Goal: Transaction & Acquisition: Purchase product/service

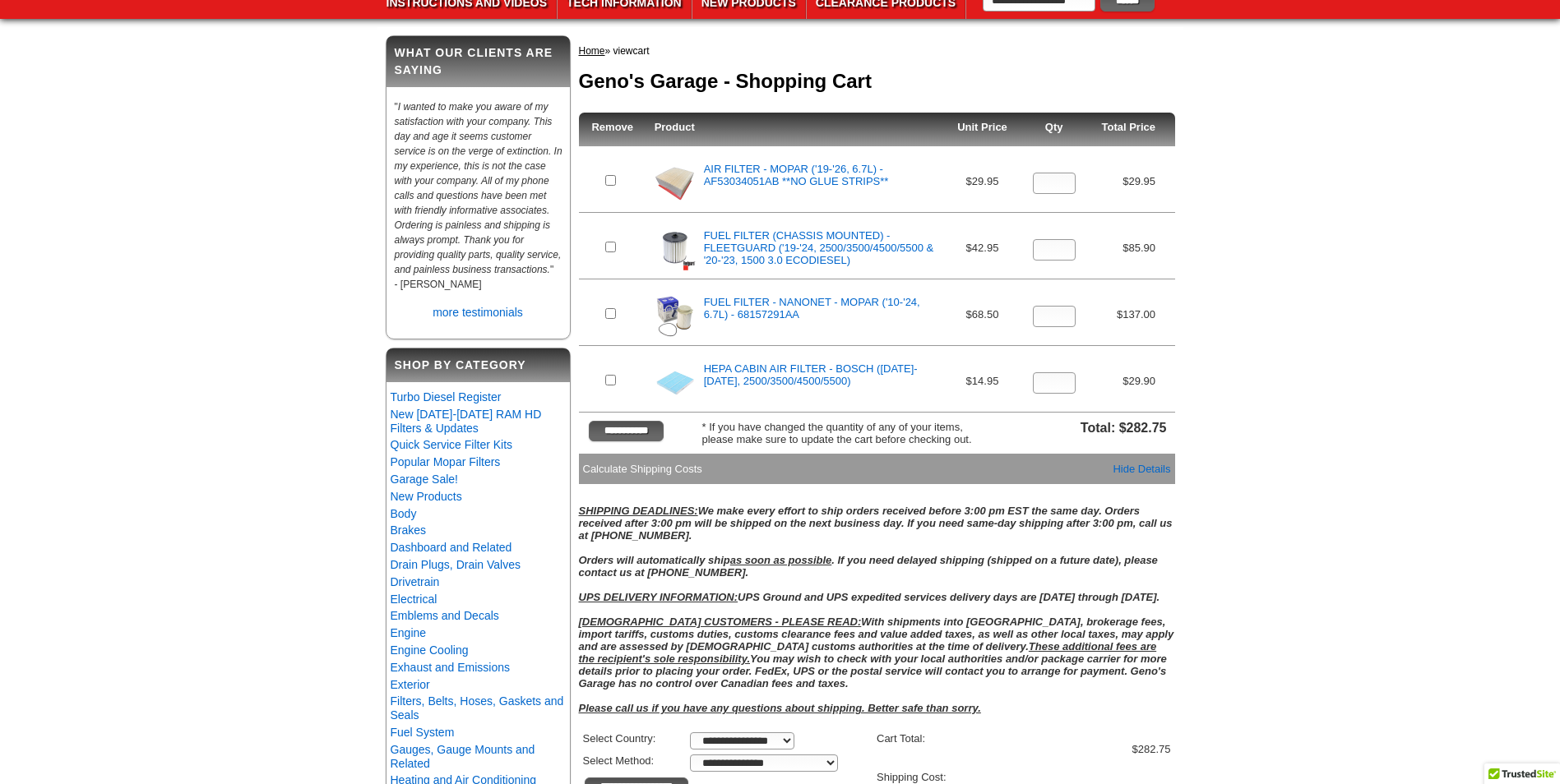
scroll to position [164, 0]
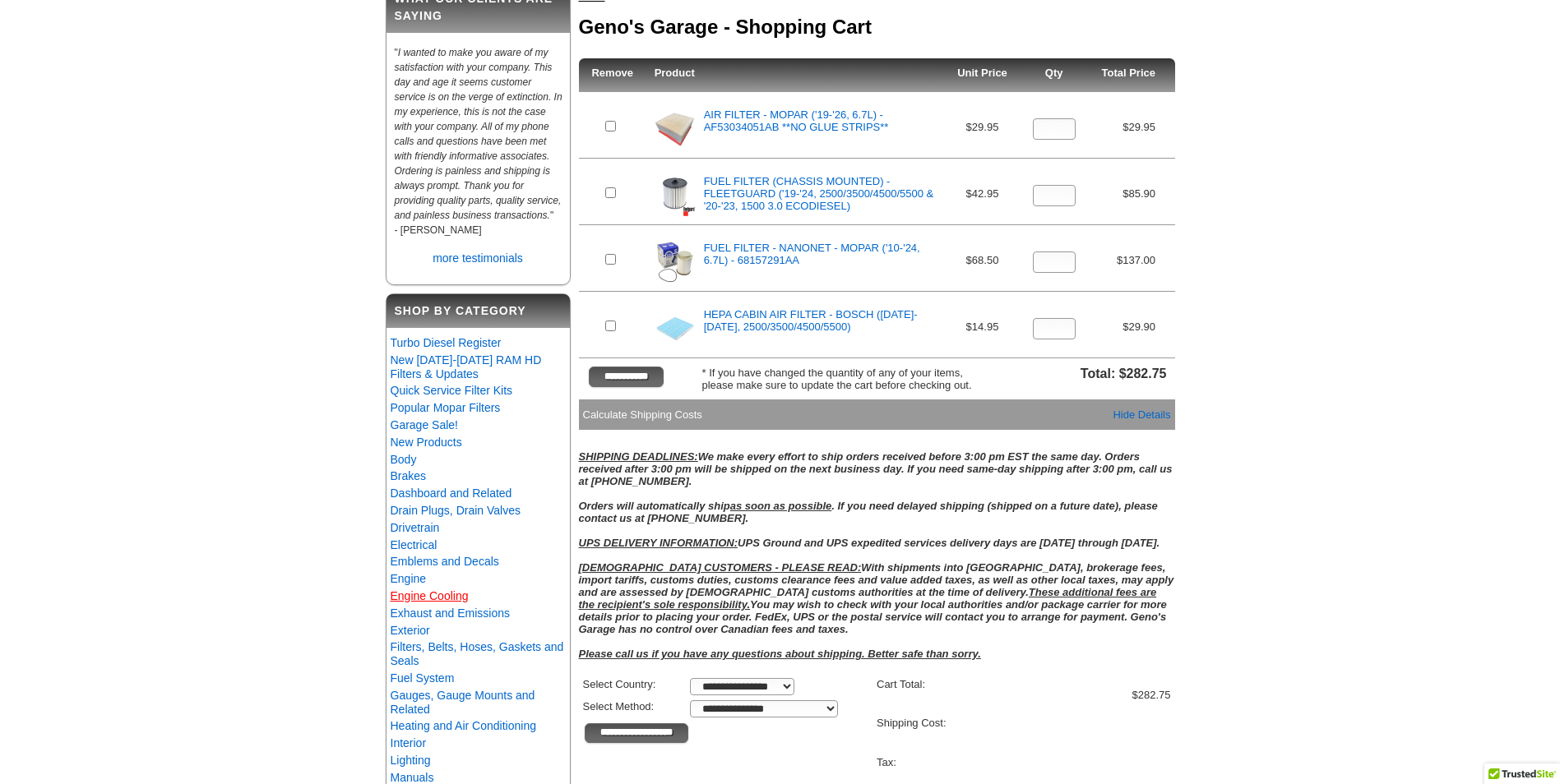
click at [448, 603] on link "Engine Cooling" at bounding box center [429, 596] width 78 height 13
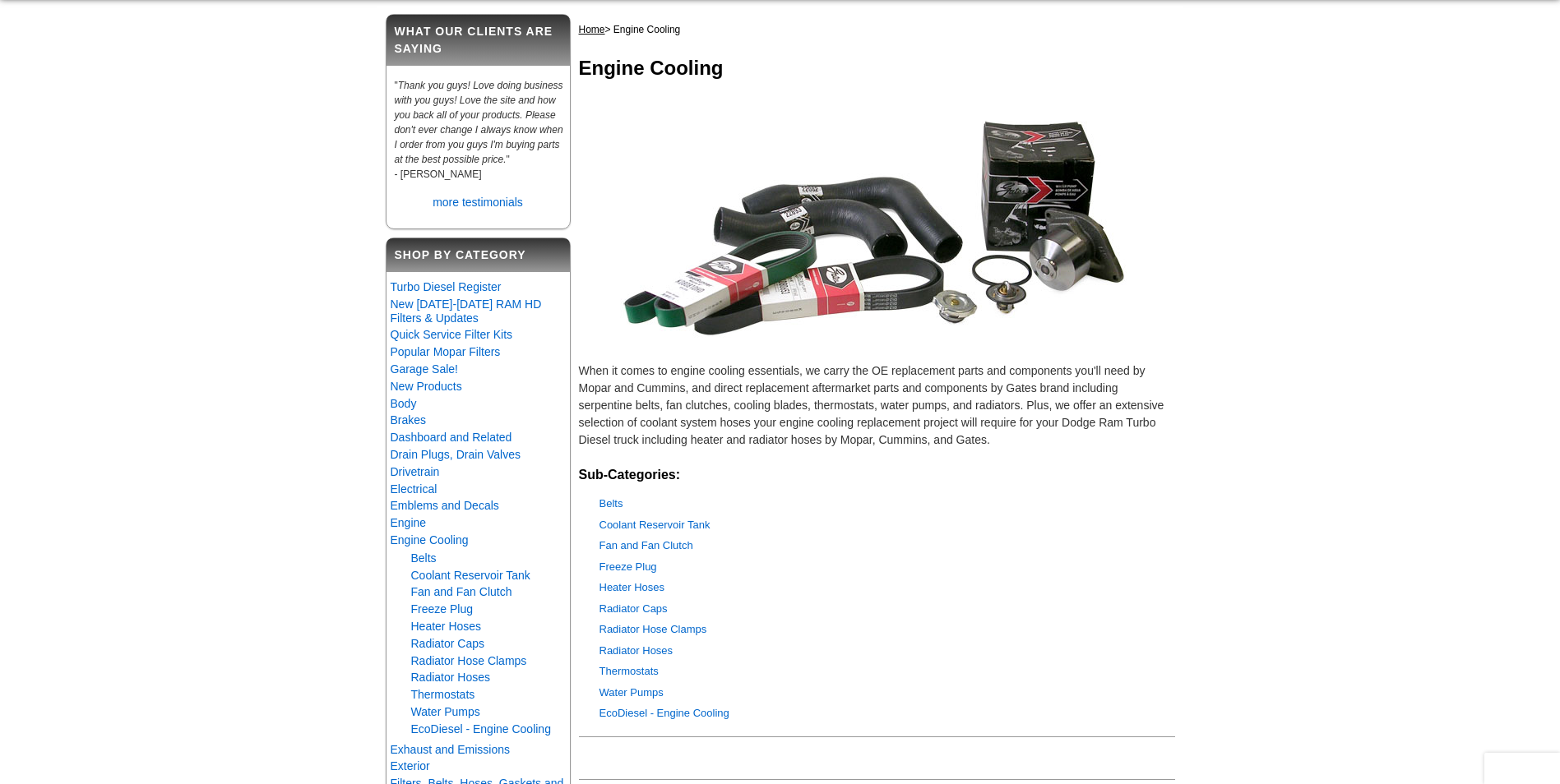
scroll to position [411, 0]
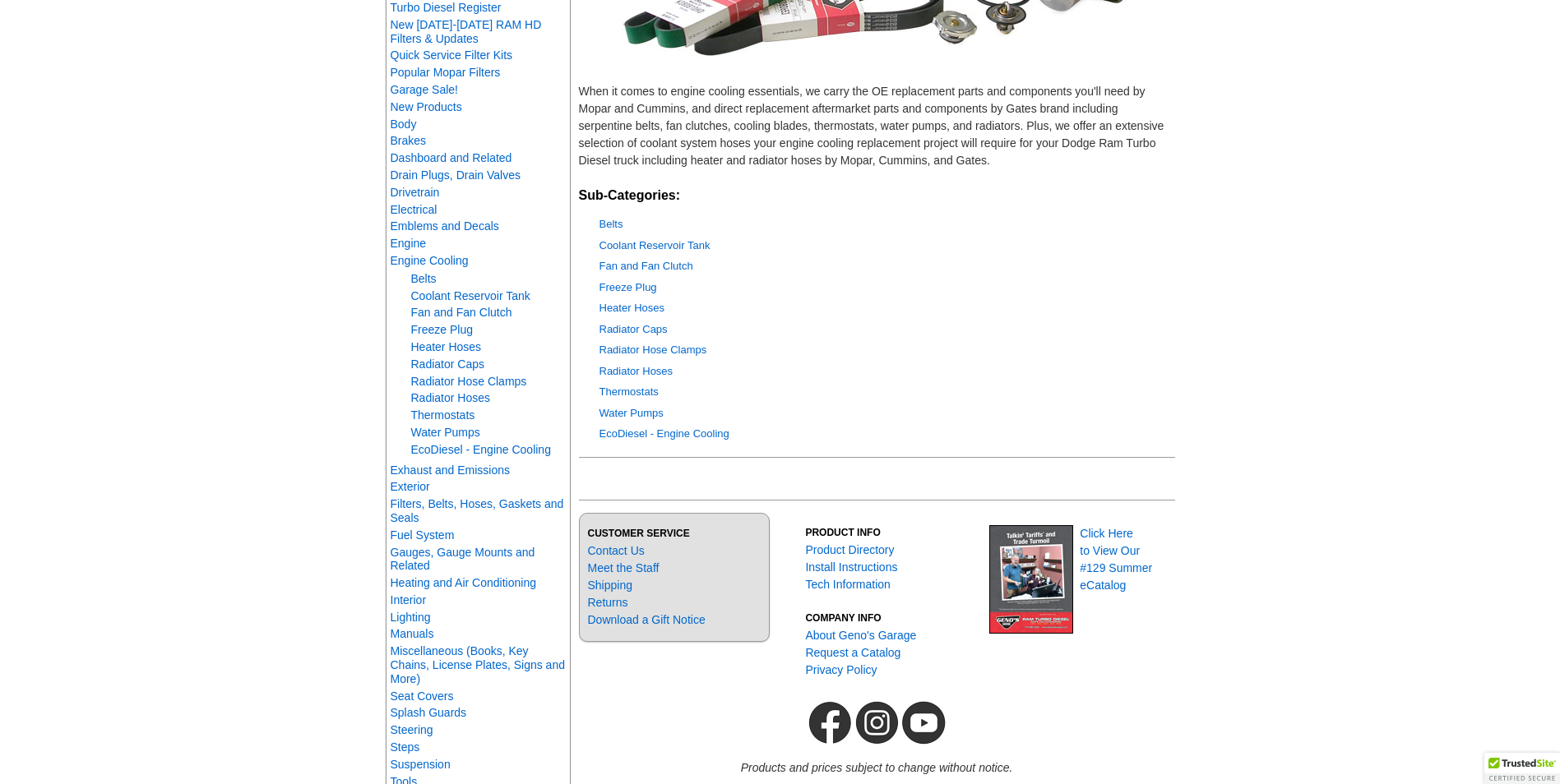
click at [634, 259] on div "Fan and Fan Clutch" at bounding box center [887, 266] width 575 height 16
click at [633, 261] on link "Fan and Fan Clutch" at bounding box center [646, 266] width 94 height 13
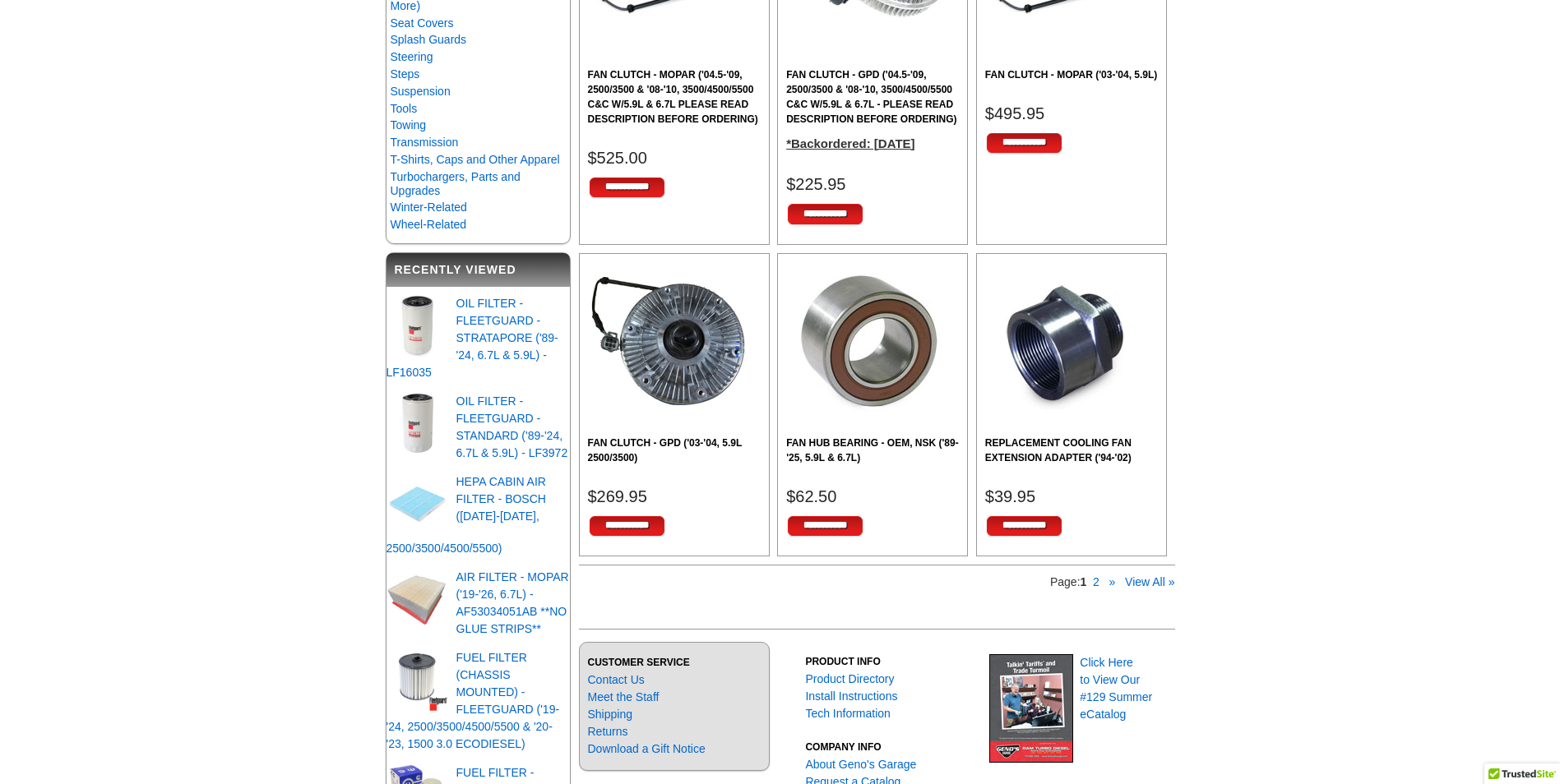
scroll to position [1151, 0]
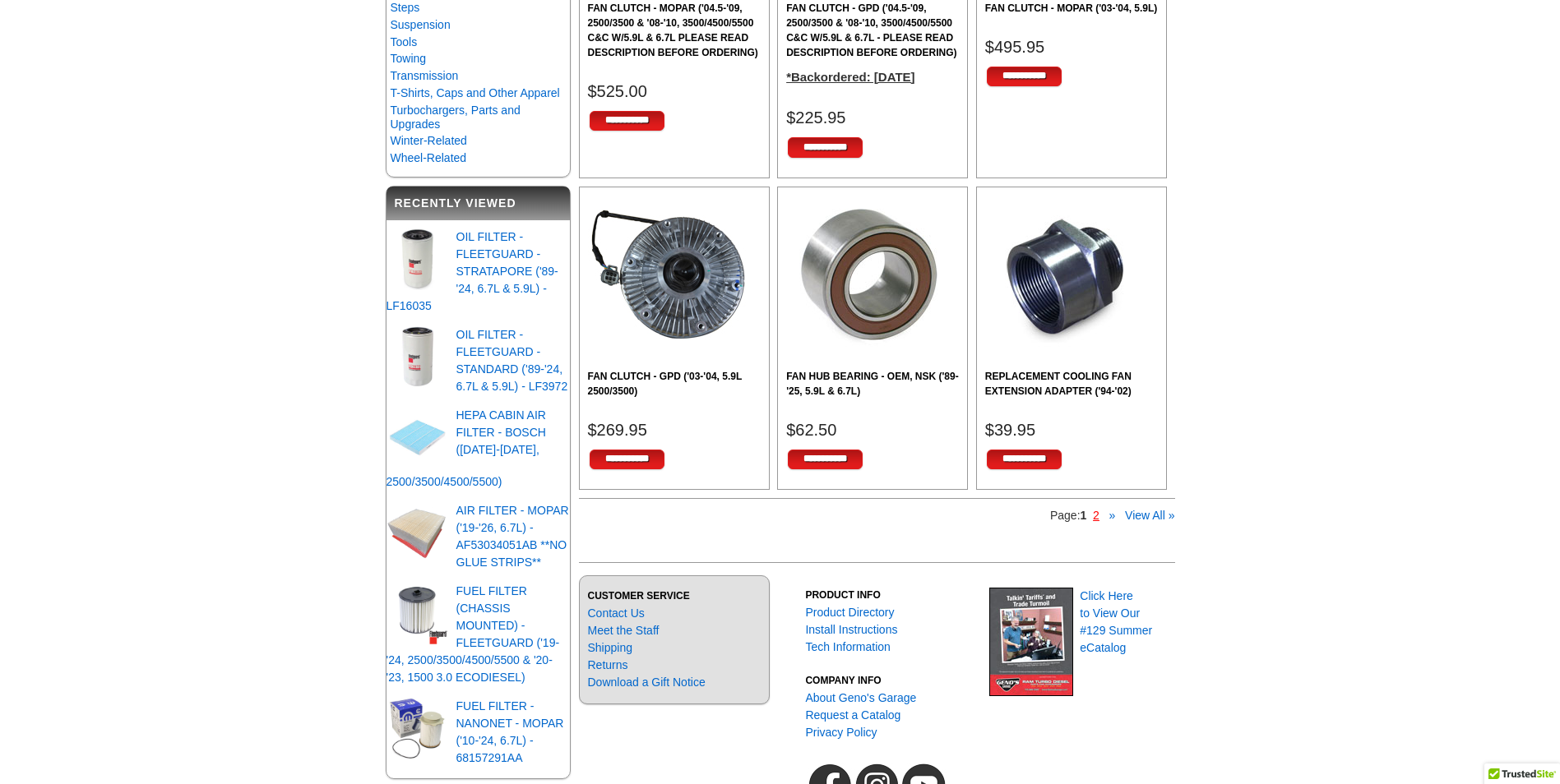
click at [1099, 515] on link "2" at bounding box center [1096, 515] width 6 height 13
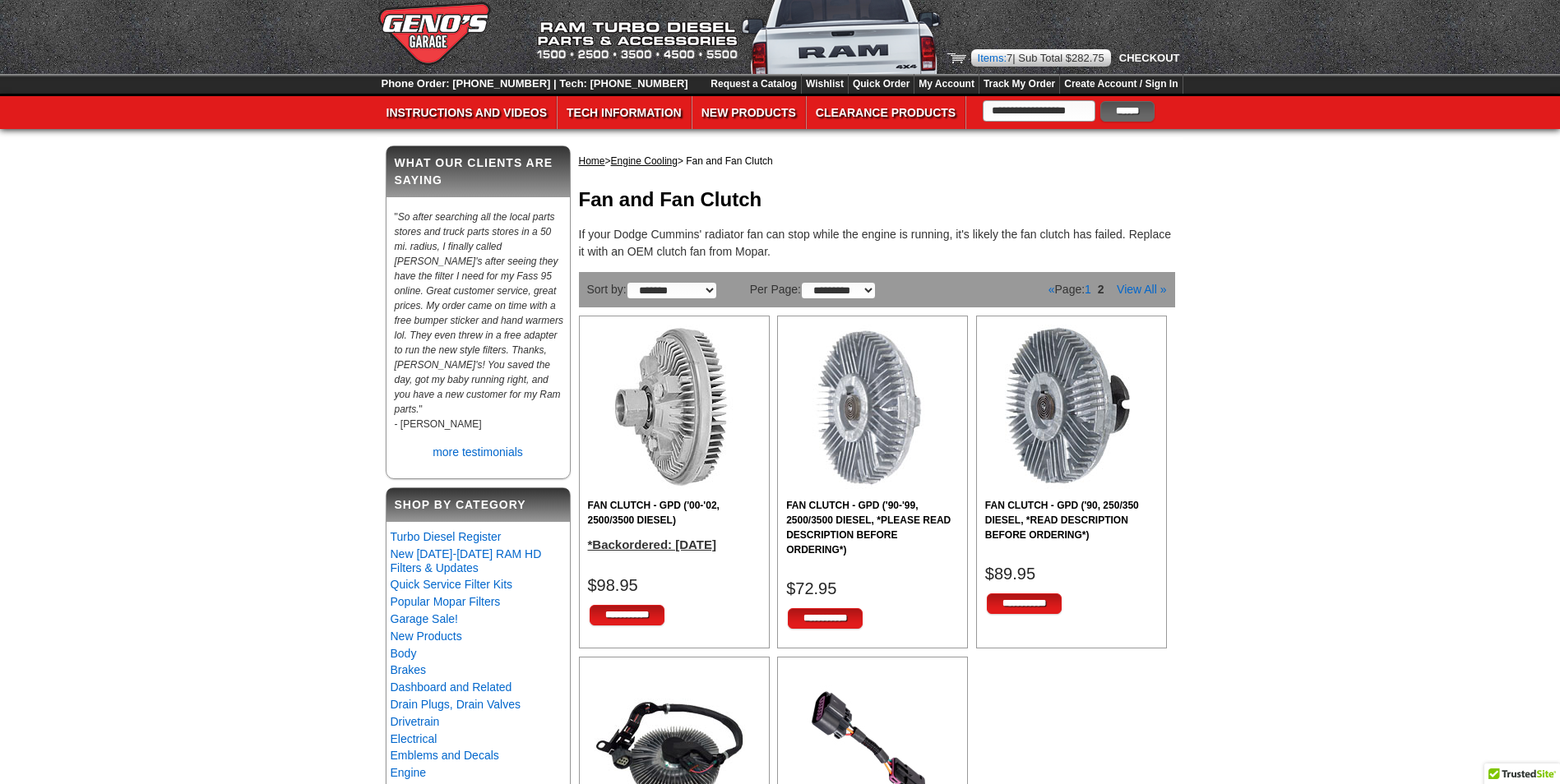
click at [958, 62] on img at bounding box center [956, 58] width 19 height 10
